Goal: Obtain resource: Download file/media

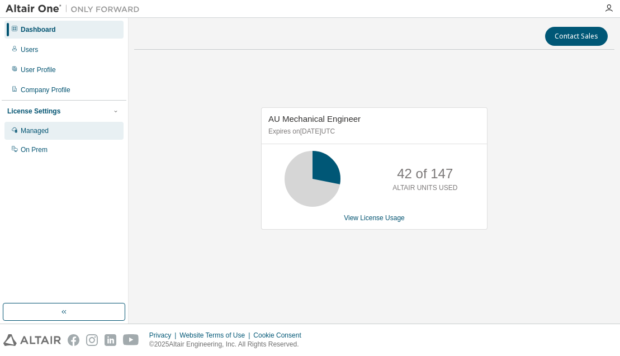
click at [22, 130] on div "Managed" at bounding box center [35, 130] width 28 height 9
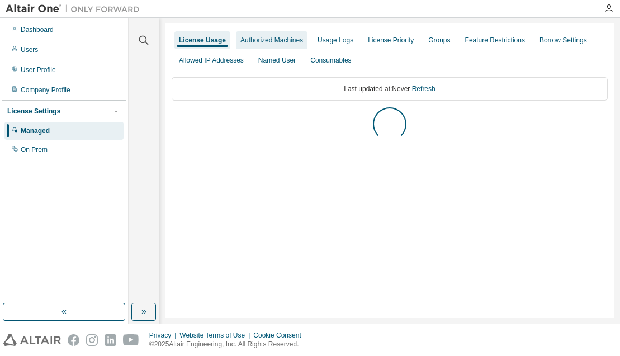
click at [272, 43] on div "Authorized Machines" at bounding box center [271, 40] width 63 height 9
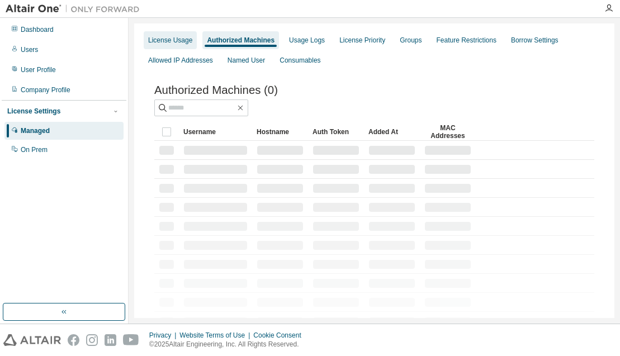
click at [158, 43] on div "License Usage" at bounding box center [170, 40] width 44 height 9
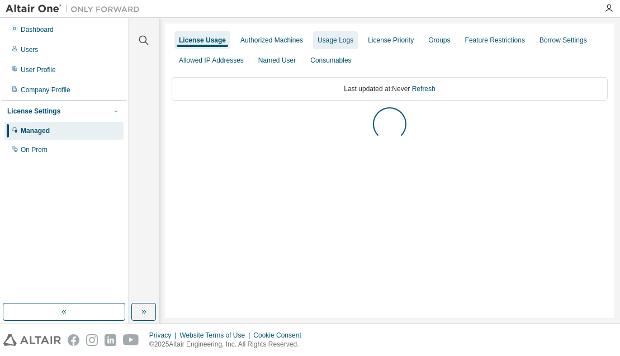
click at [329, 39] on div "Usage Logs" at bounding box center [335, 40] width 36 height 9
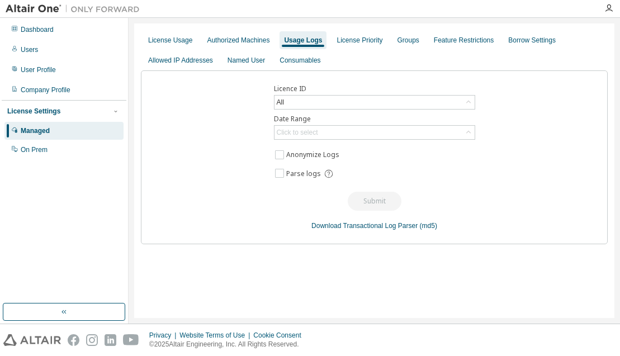
click at [595, 63] on div "License Usage Authorized Machines Usage Logs License Priority Groups Feature Re…" at bounding box center [374, 50] width 467 height 40
click at [384, 131] on div "Click to select" at bounding box center [374, 132] width 200 height 13
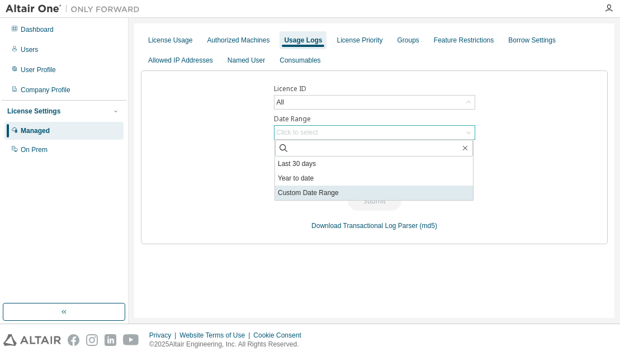
click at [345, 193] on li "Custom Date Range" at bounding box center [374, 193] width 198 height 15
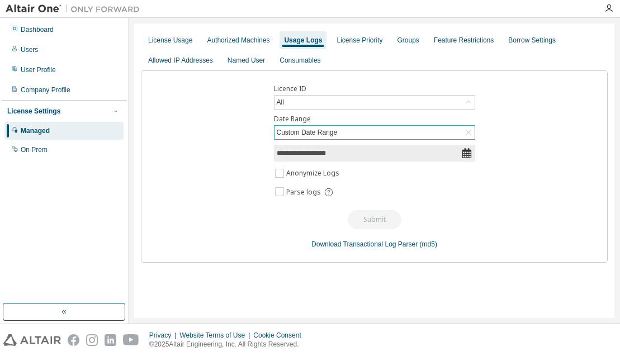
click at [333, 156] on input "**********" at bounding box center [369, 153] width 184 height 11
select select "*"
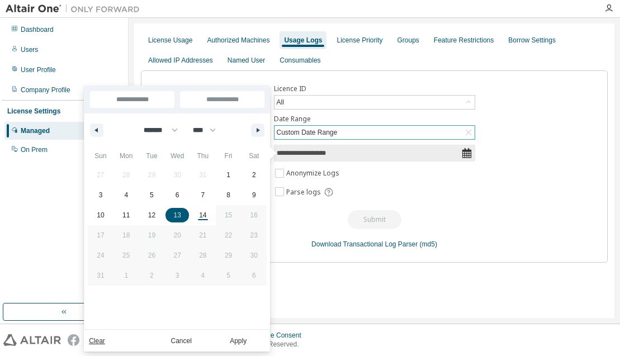
click at [170, 215] on span "13" at bounding box center [177, 215] width 26 height 15
type input "*"
type input "**********"
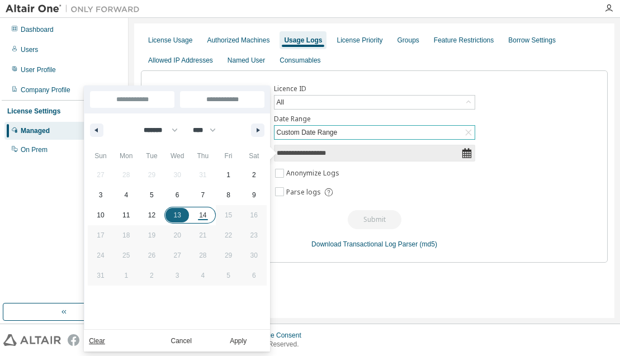
click at [199, 217] on span "14" at bounding box center [202, 215] width 7 height 20
type input "*"
type input "**********"
click at [236, 338] on button "Apply" at bounding box center [238, 340] width 54 height 12
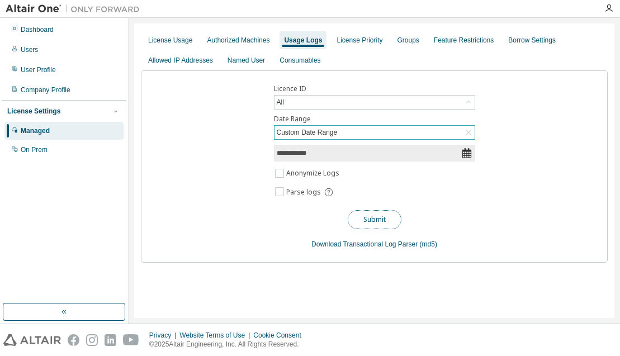
click at [364, 216] on button "Submit" at bounding box center [375, 219] width 54 height 19
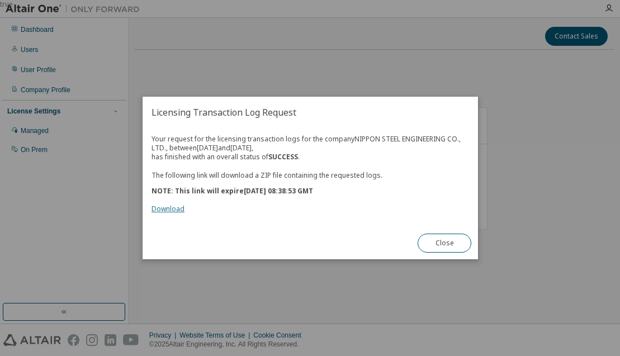
click at [161, 208] on link "Download" at bounding box center [167, 208] width 33 height 9
click at [345, 253] on div "Licensing Transaction Log Request Your request for the licensing transaction lo…" at bounding box center [309, 178] width 335 height 163
click at [501, 77] on div "true" at bounding box center [310, 178] width 620 height 356
